Goal: Find specific page/section: Find specific page/section

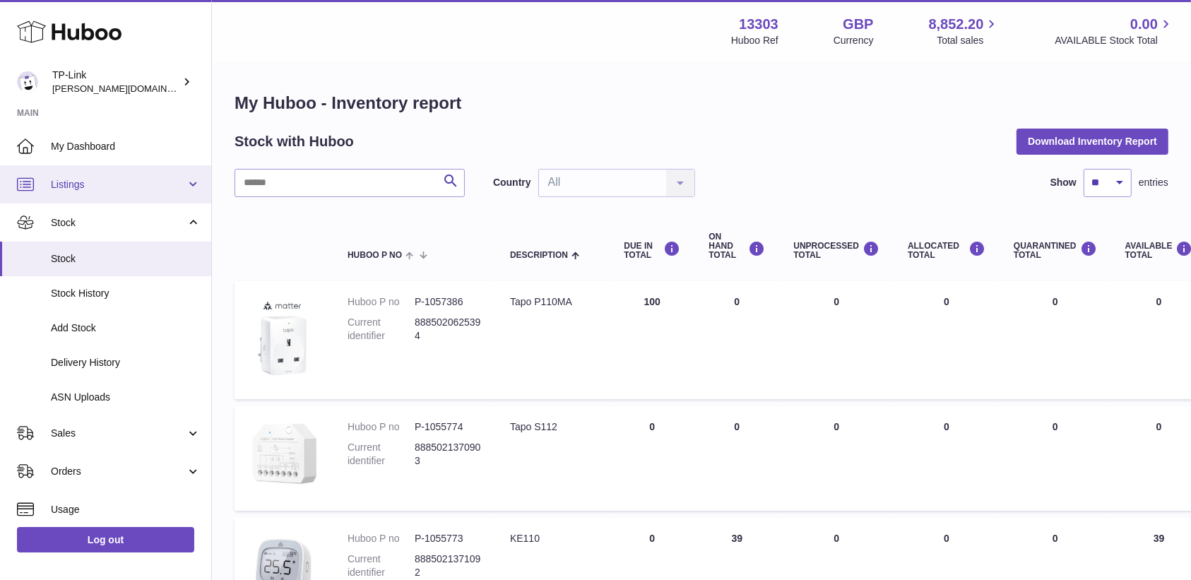
click at [79, 189] on span "Listings" at bounding box center [118, 184] width 135 height 13
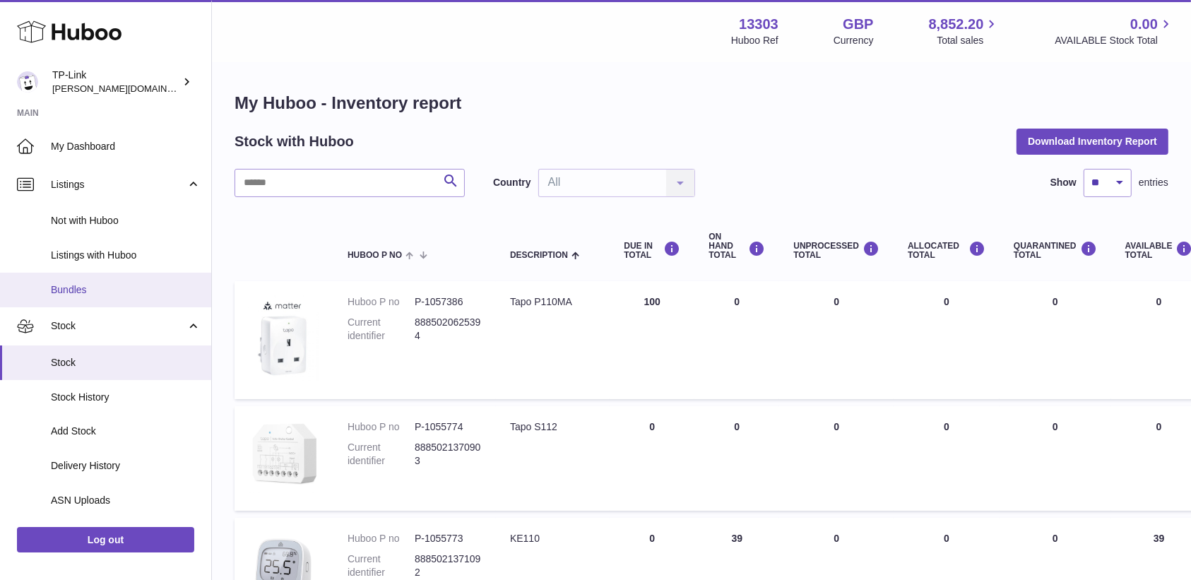
click at [73, 295] on span "Bundles" at bounding box center [126, 289] width 150 height 13
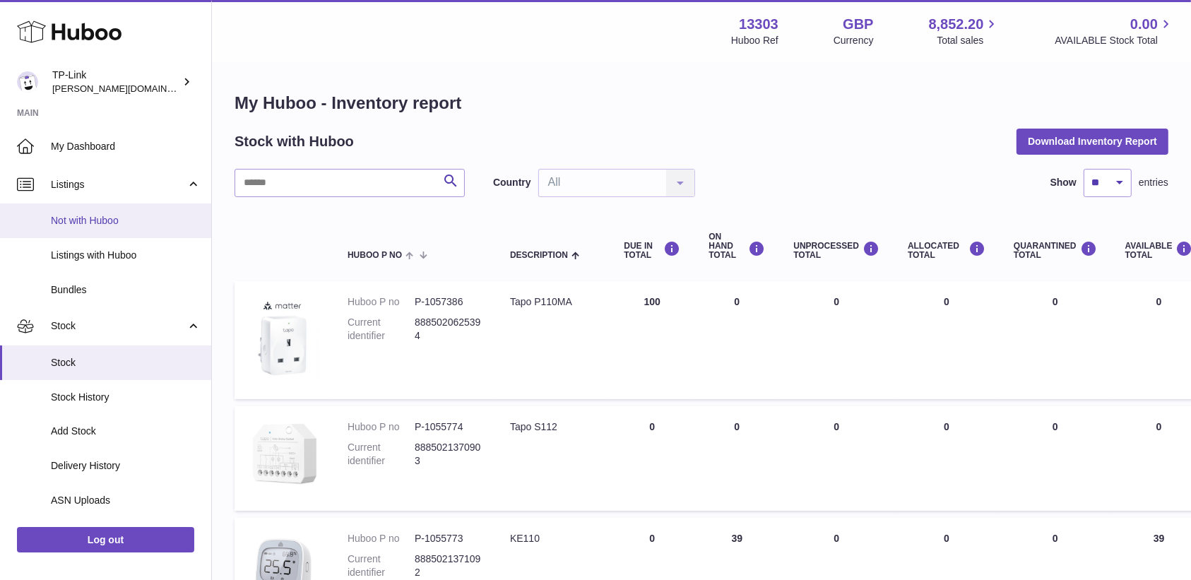
click at [93, 220] on span "Not with Huboo" at bounding box center [126, 220] width 150 height 13
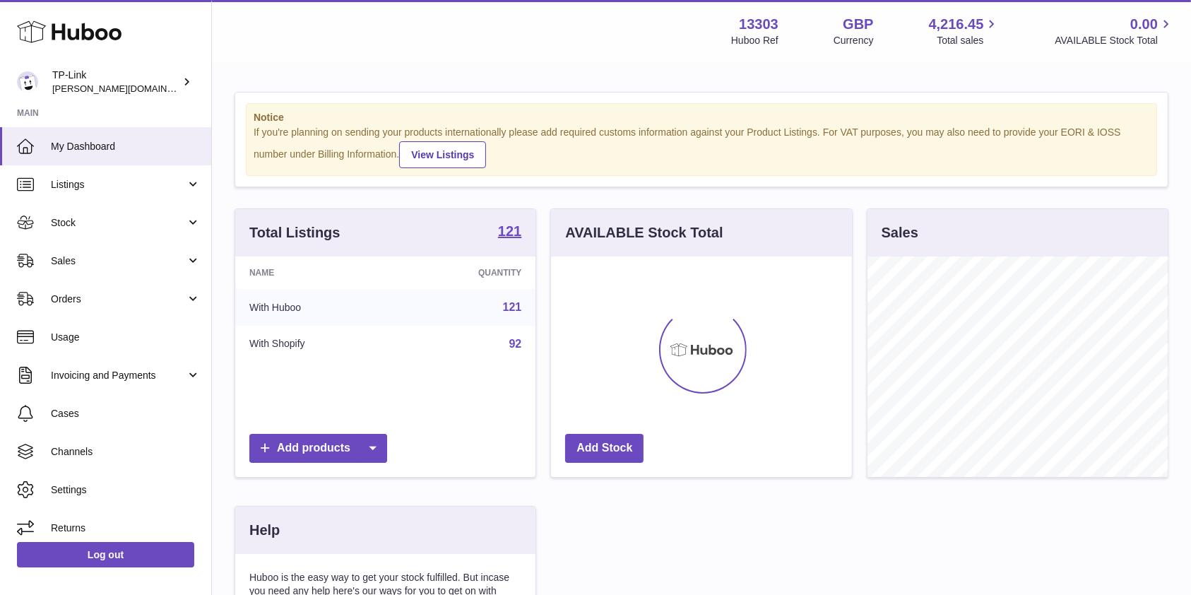
scroll to position [220, 300]
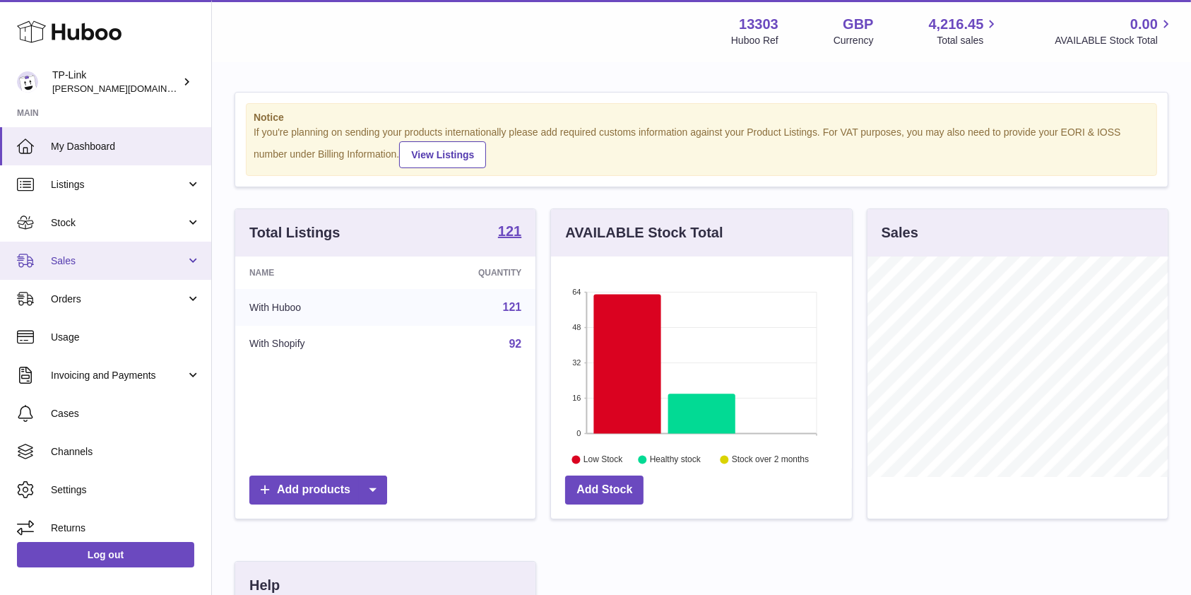
click at [90, 274] on link "Sales" at bounding box center [105, 261] width 211 height 38
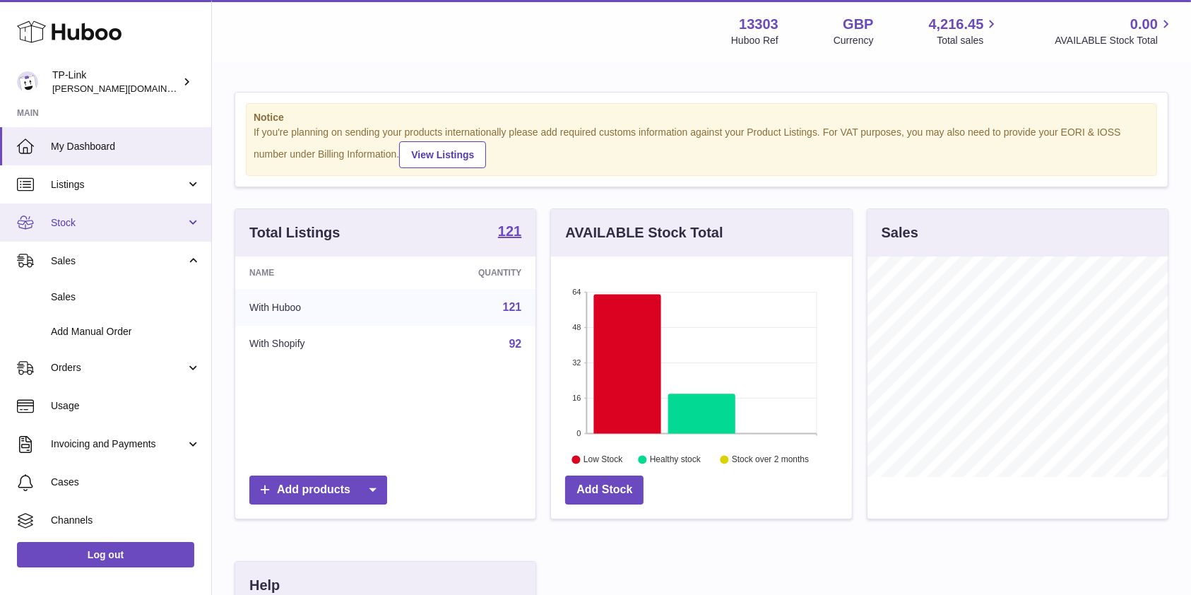
click at [95, 225] on span "Stock" at bounding box center [118, 222] width 135 height 13
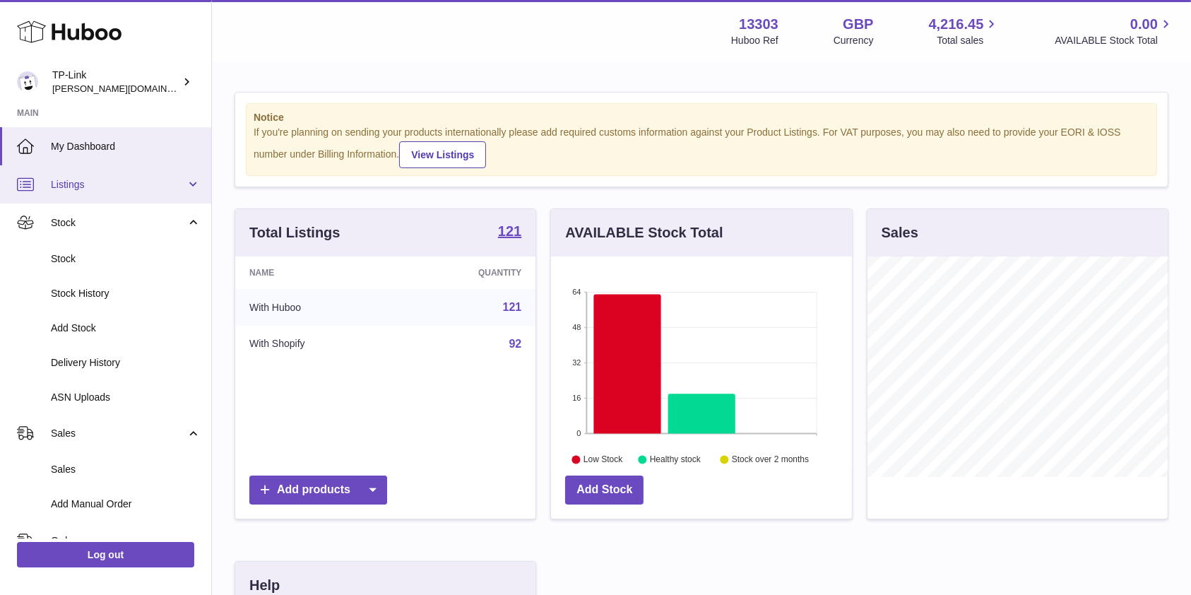
click at [84, 190] on span "Listings" at bounding box center [118, 184] width 135 height 13
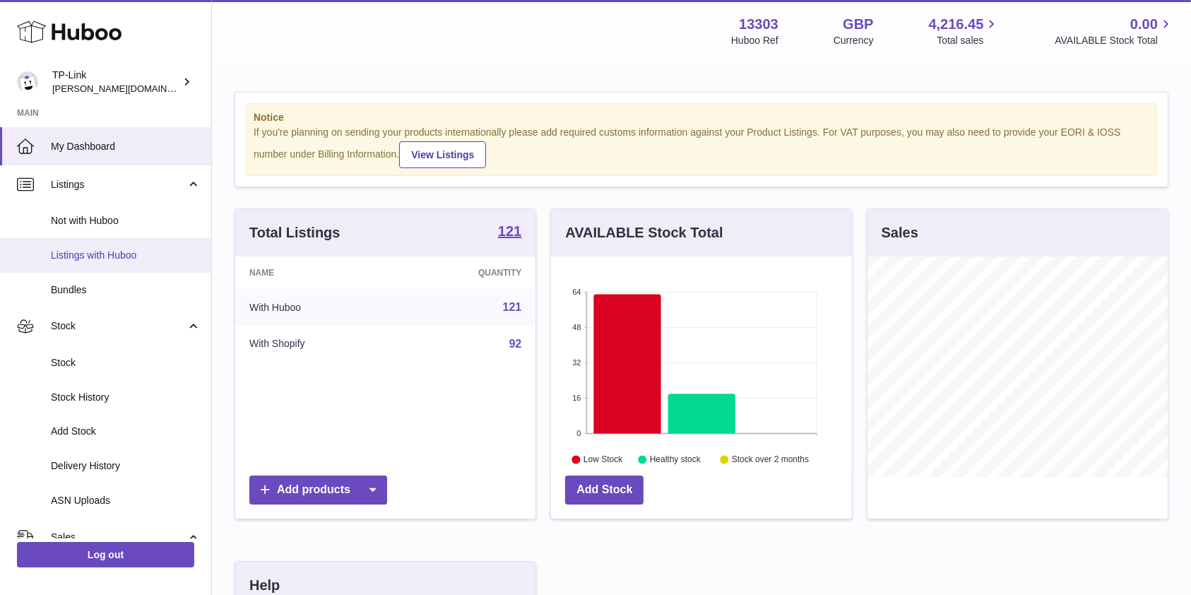
click at [93, 246] on link "Listings with Huboo" at bounding box center [105, 255] width 211 height 35
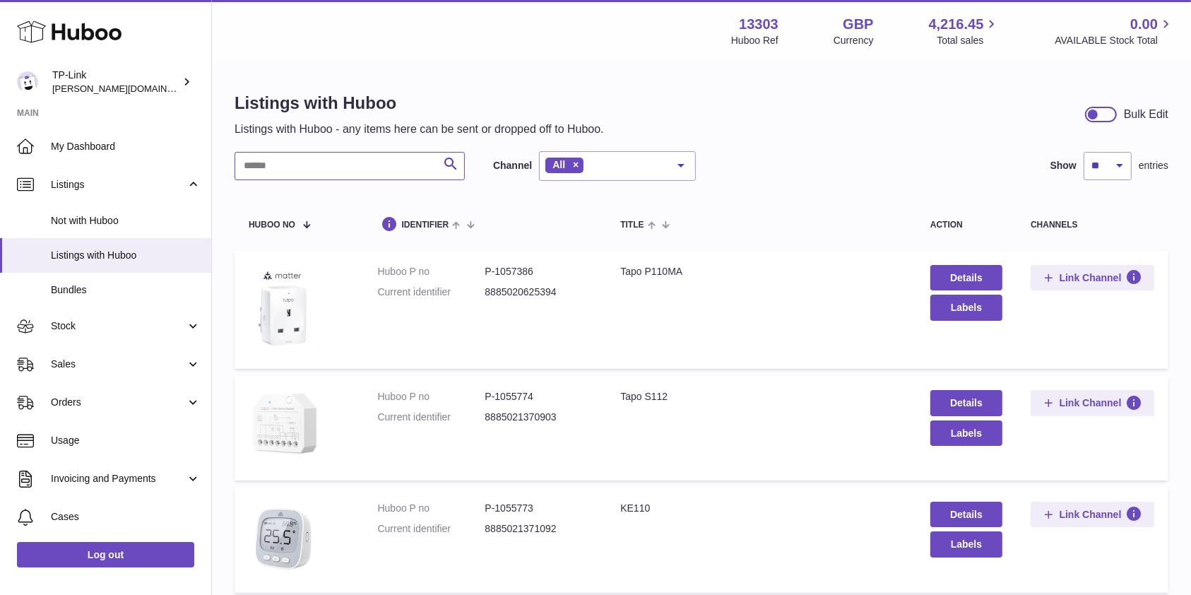
click at [346, 165] on input "text" at bounding box center [350, 166] width 230 height 28
type input "****"
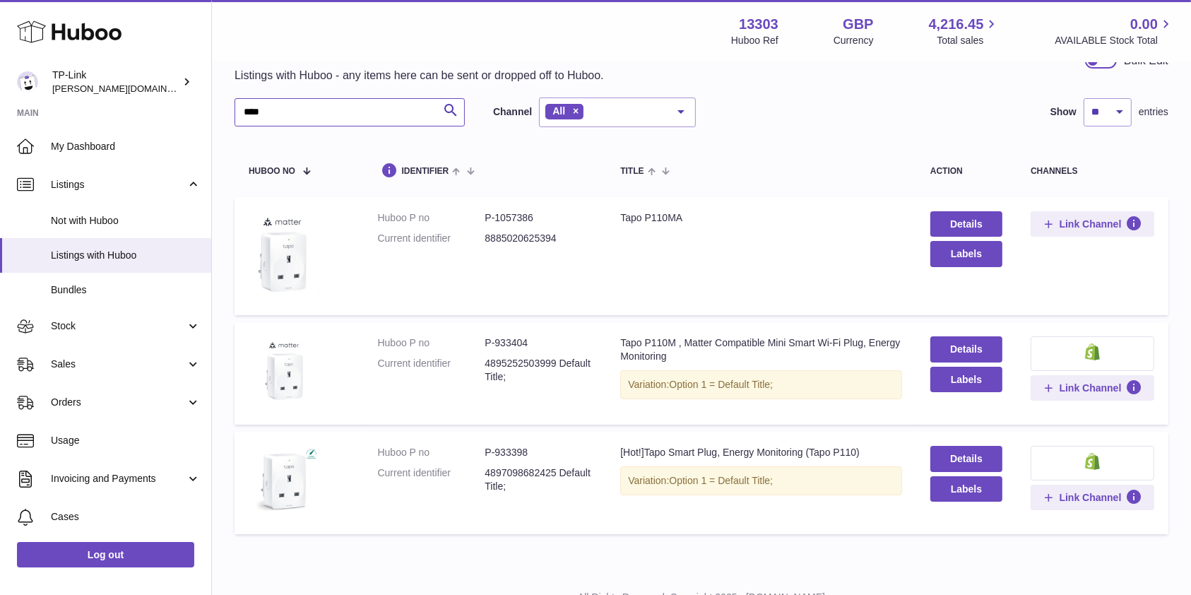
scroll to position [94, 0]
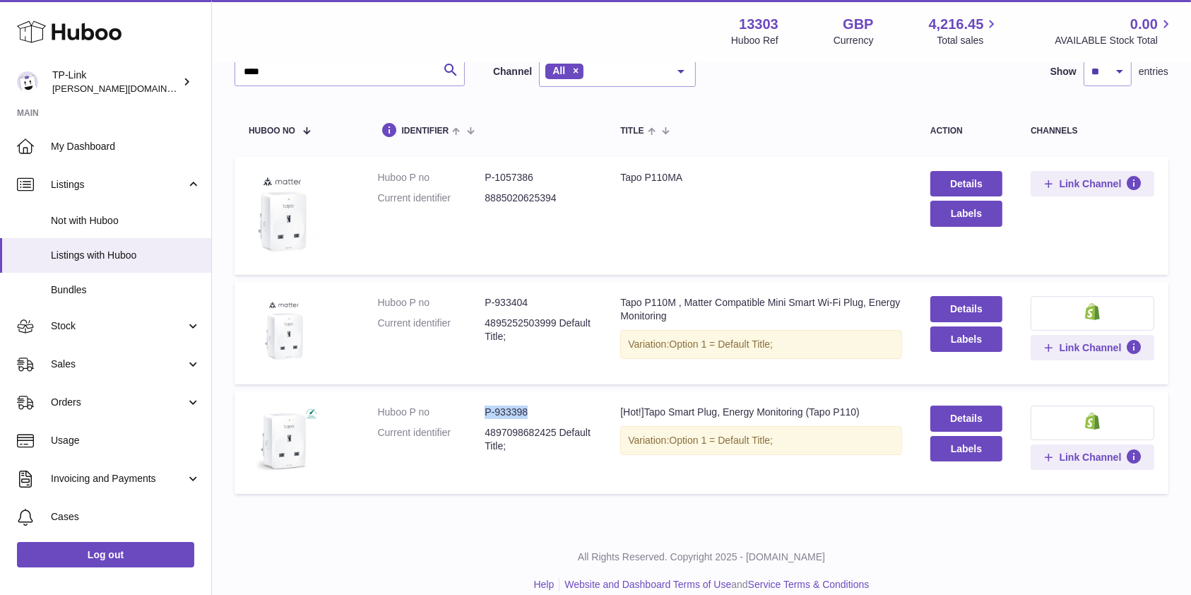
drag, startPoint x: 527, startPoint y: 412, endPoint x: 473, endPoint y: 409, distance: 53.8
click at [473, 409] on dl "Huboo P no P-933398 Current identifier 4897098682425 Default Title;" at bounding box center [485, 433] width 215 height 54
copy dl "P-933398"
